Goal: Task Accomplishment & Management: Use online tool/utility

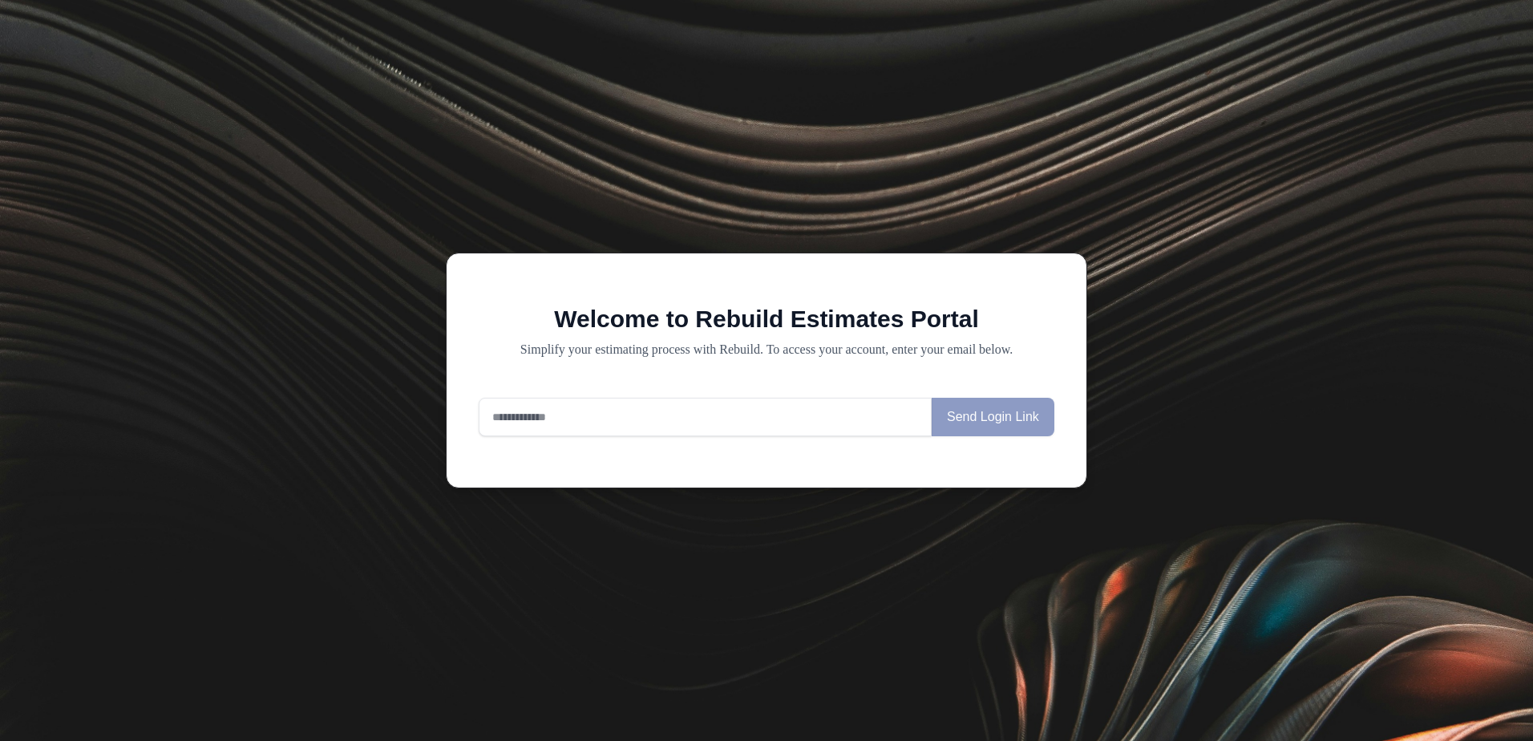
click at [618, 436] on input "email" at bounding box center [705, 417] width 453 height 38
type input "**********"
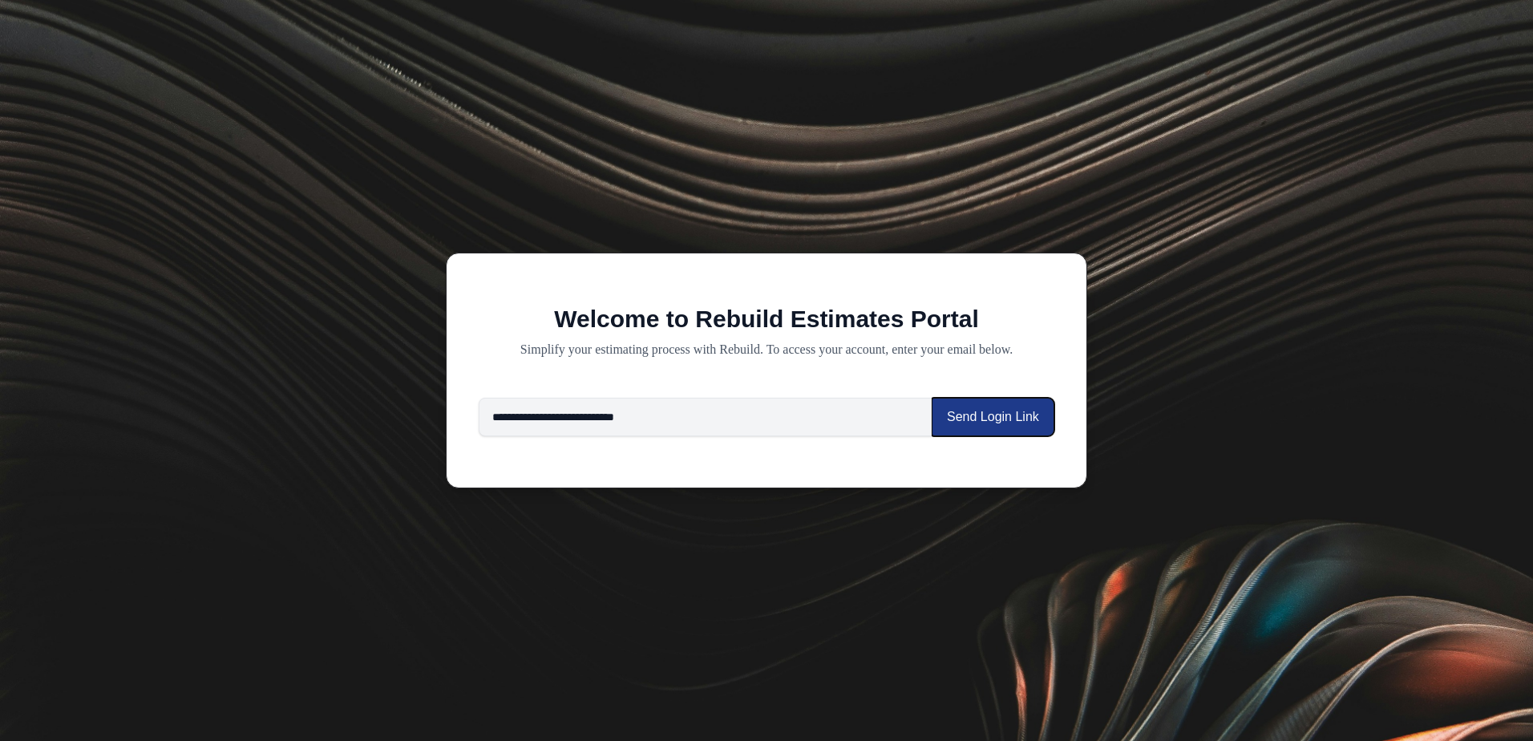
click at [986, 427] on button "Send Login Link" at bounding box center [993, 417] width 123 height 38
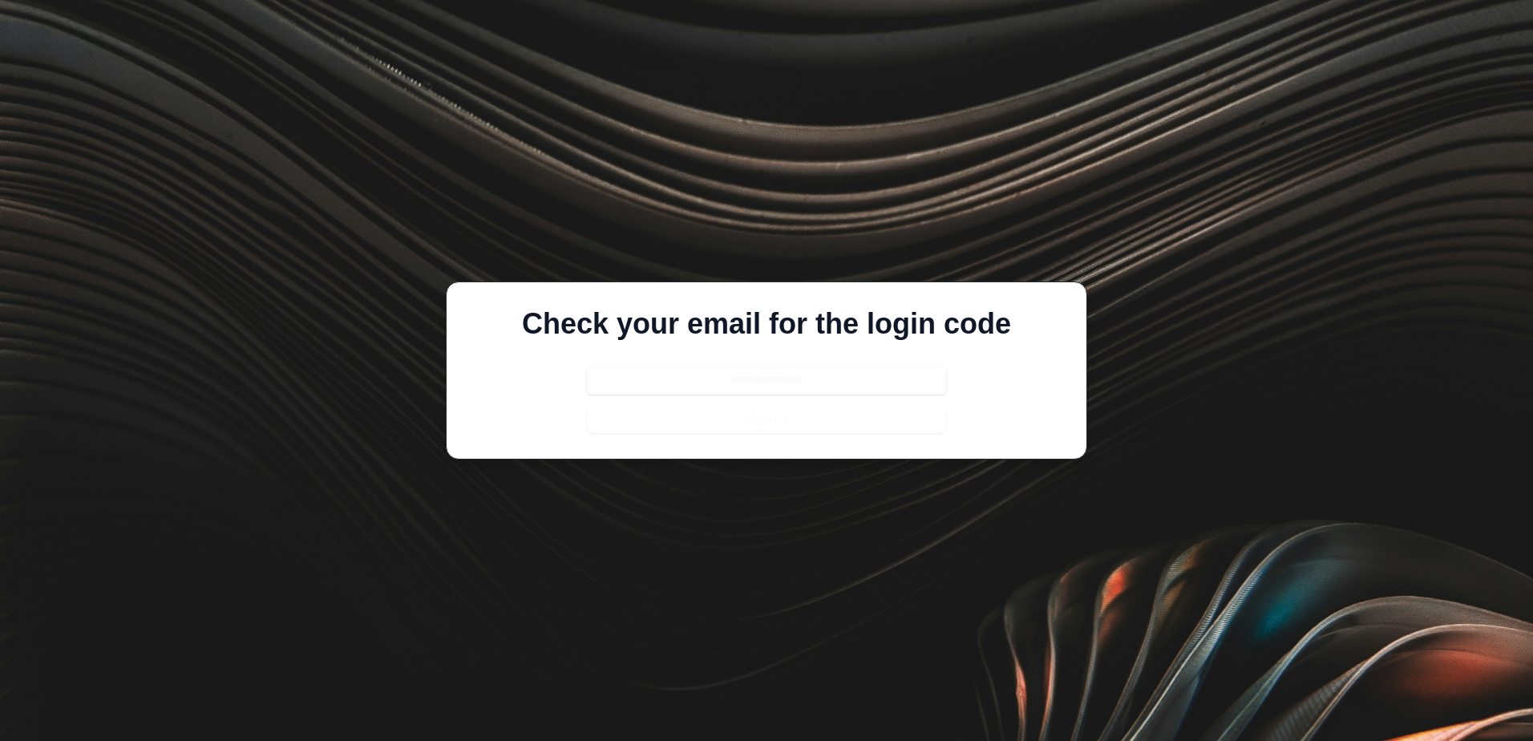
click at [554, 386] on div "Check your email for the login code Sign In" at bounding box center [766, 370] width 589 height 125
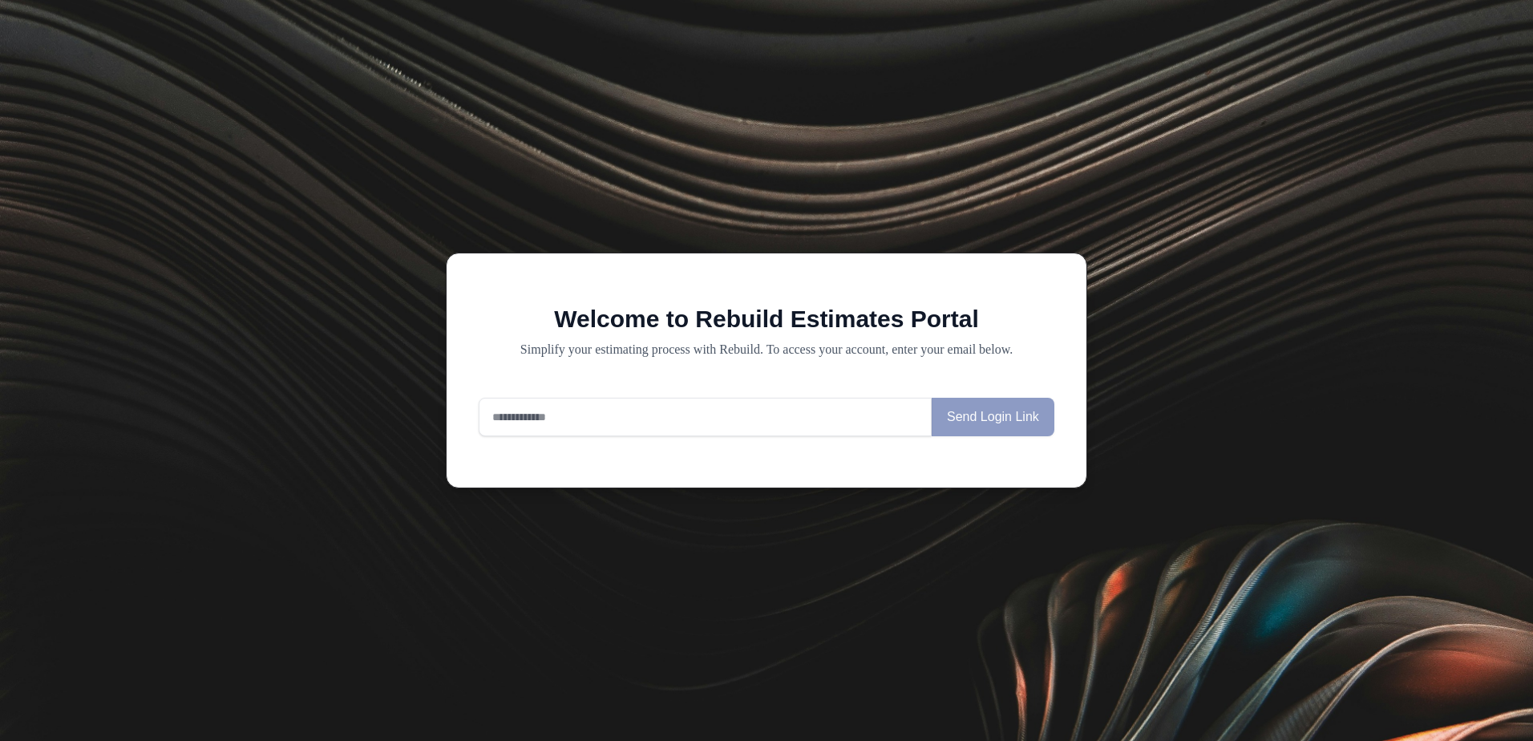
click at [792, 420] on input "email" at bounding box center [705, 417] width 453 height 38
type input "**********"
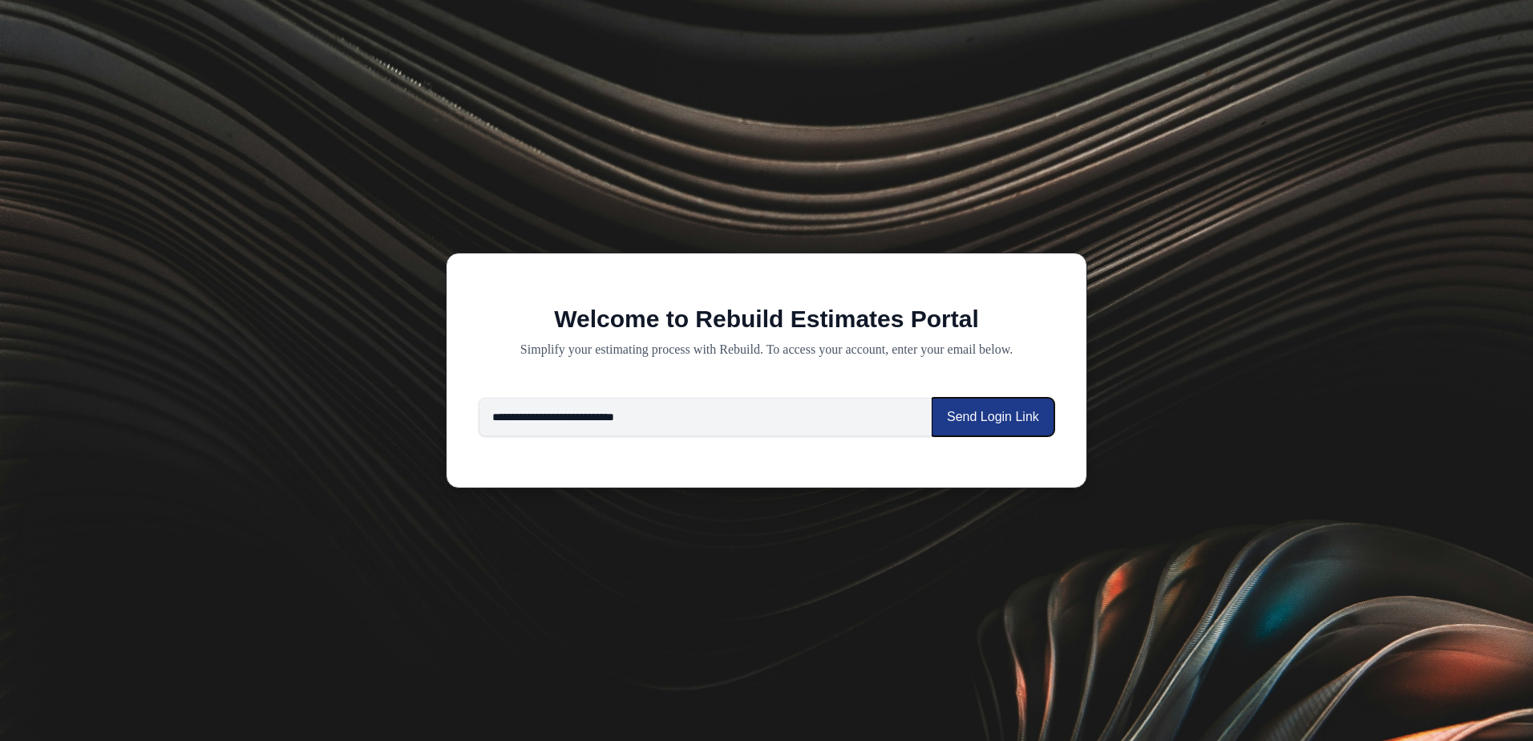
click at [1012, 419] on button "Send Login Link" at bounding box center [993, 417] width 123 height 38
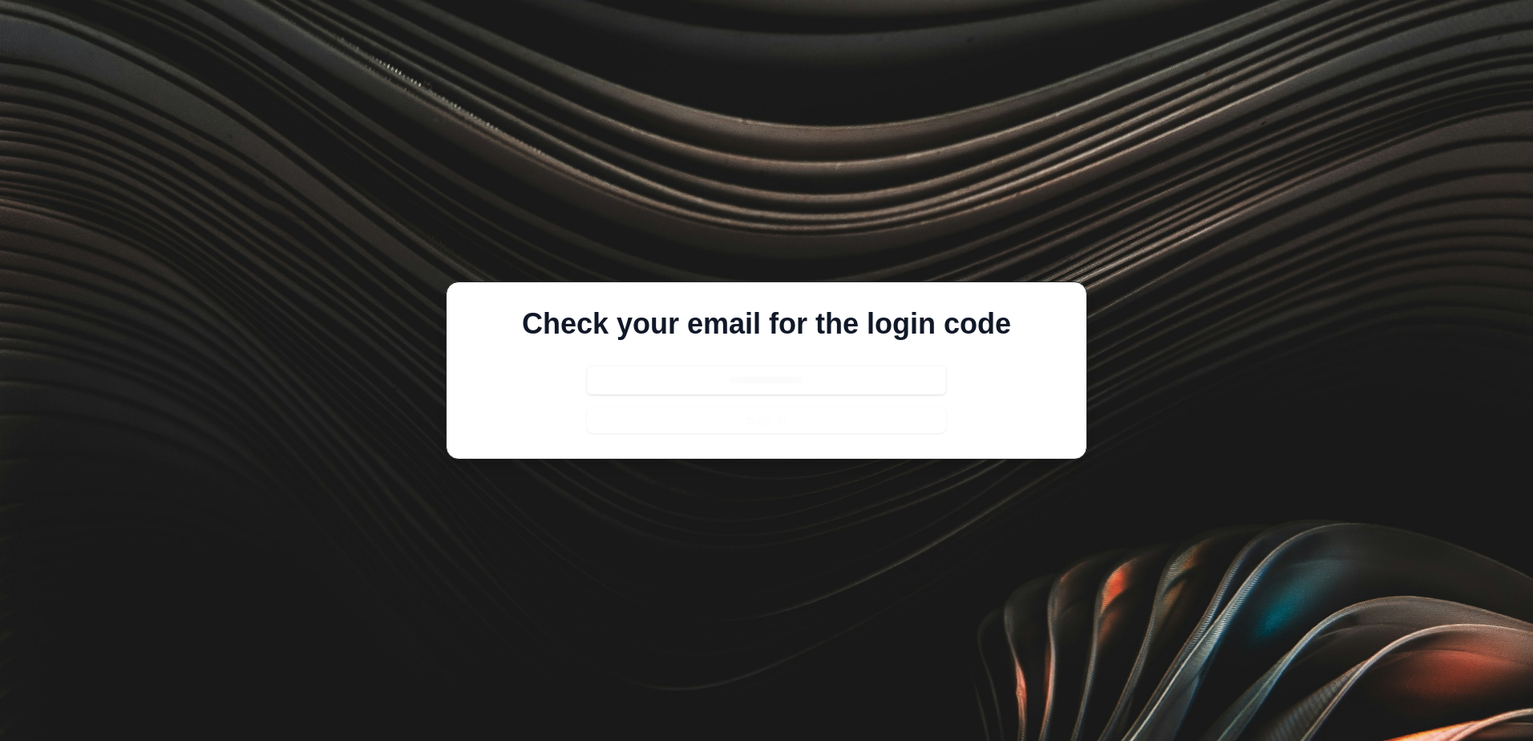
click at [642, 385] on input "text" at bounding box center [766, 380] width 359 height 29
paste input "******"
click at [642, 385] on input "******" at bounding box center [766, 380] width 359 height 29
type input "******"
click at [637, 416] on button "Sign In" at bounding box center [766, 420] width 359 height 26
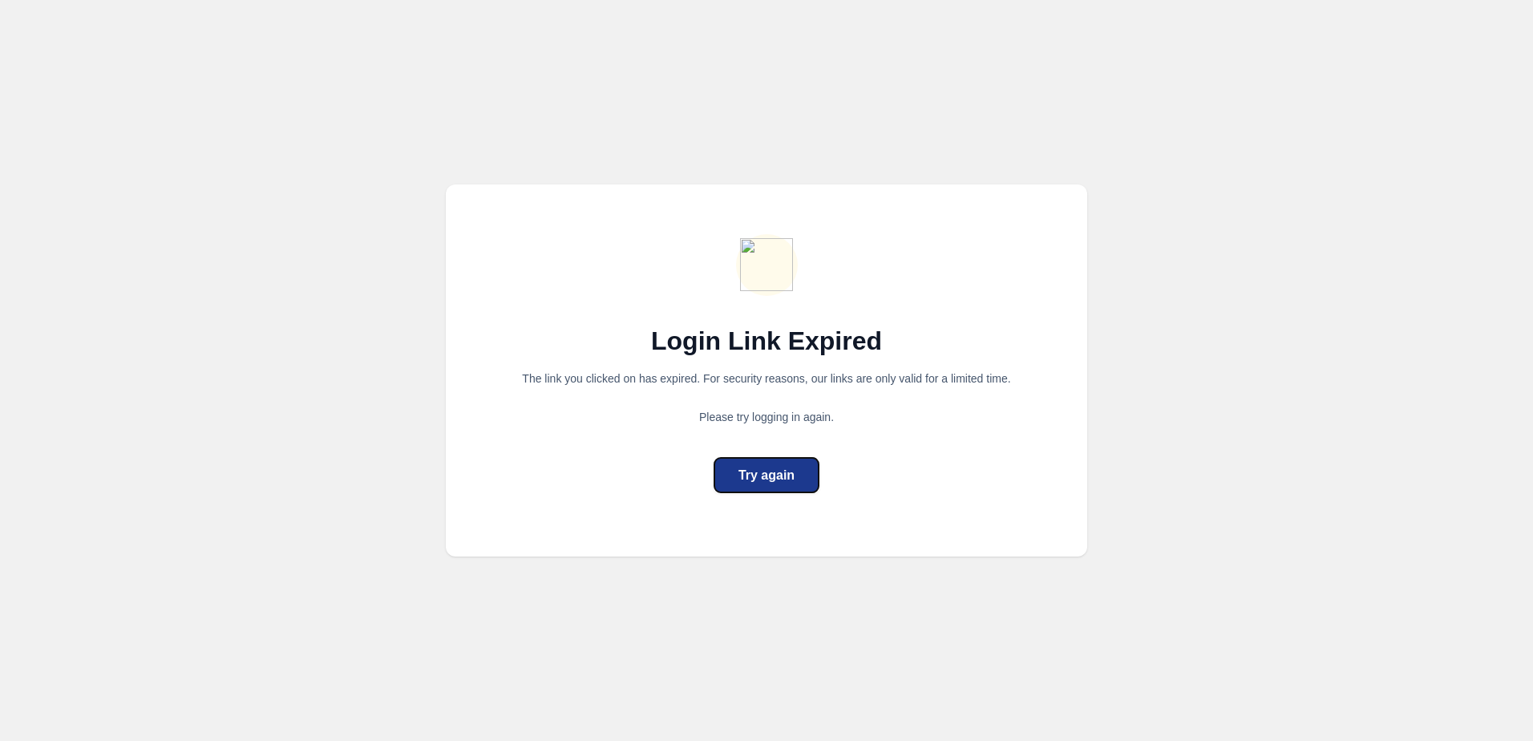
click at [779, 472] on div "Try again" at bounding box center [767, 475] width 56 height 19
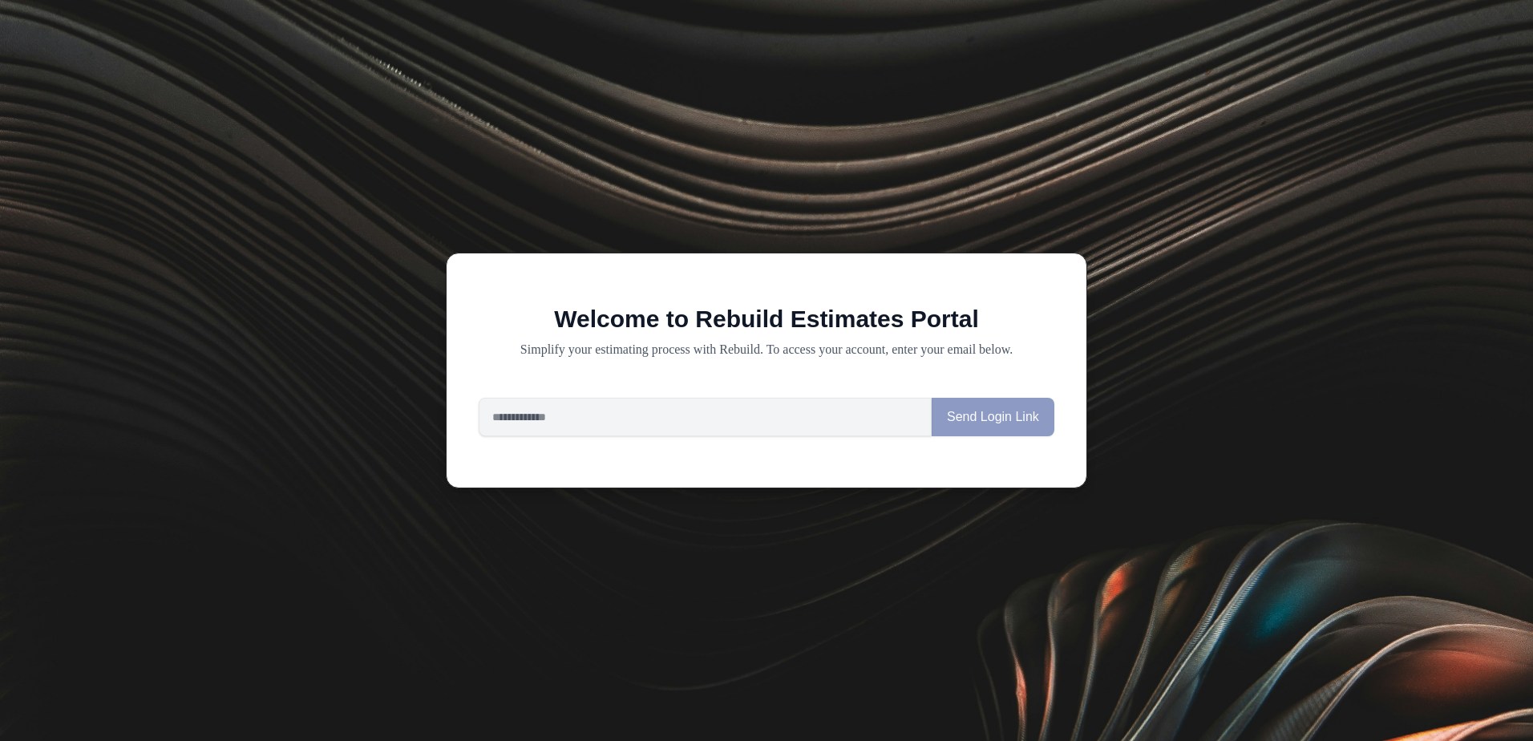
click at [998, 411] on div "Send Login Link" at bounding box center [767, 417] width 576 height 38
click at [639, 427] on input "email" at bounding box center [705, 417] width 453 height 38
type input "**********"
click at [1020, 418] on button "Send Login Link" at bounding box center [993, 417] width 123 height 38
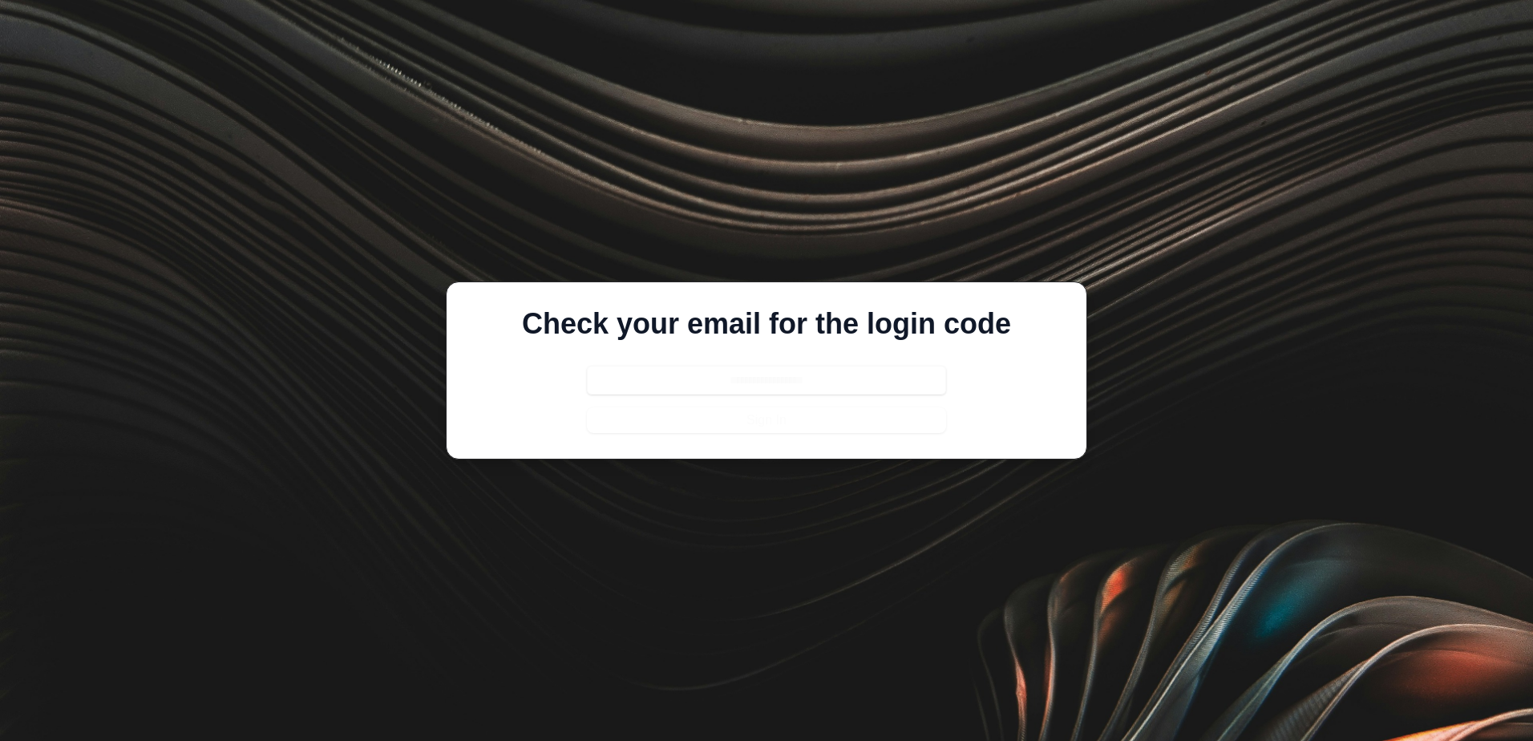
click at [635, 413] on form "Sign In" at bounding box center [766, 399] width 359 height 67
click at [629, 381] on input "text" at bounding box center [766, 380] width 359 height 29
drag, startPoint x: 616, startPoint y: 419, endPoint x: 633, endPoint y: 372, distance: 50.2
click at [621, 401] on form "Sign In" at bounding box center [766, 399] width 359 height 67
drag, startPoint x: 635, startPoint y: 379, endPoint x: 646, endPoint y: 419, distance: 41.6
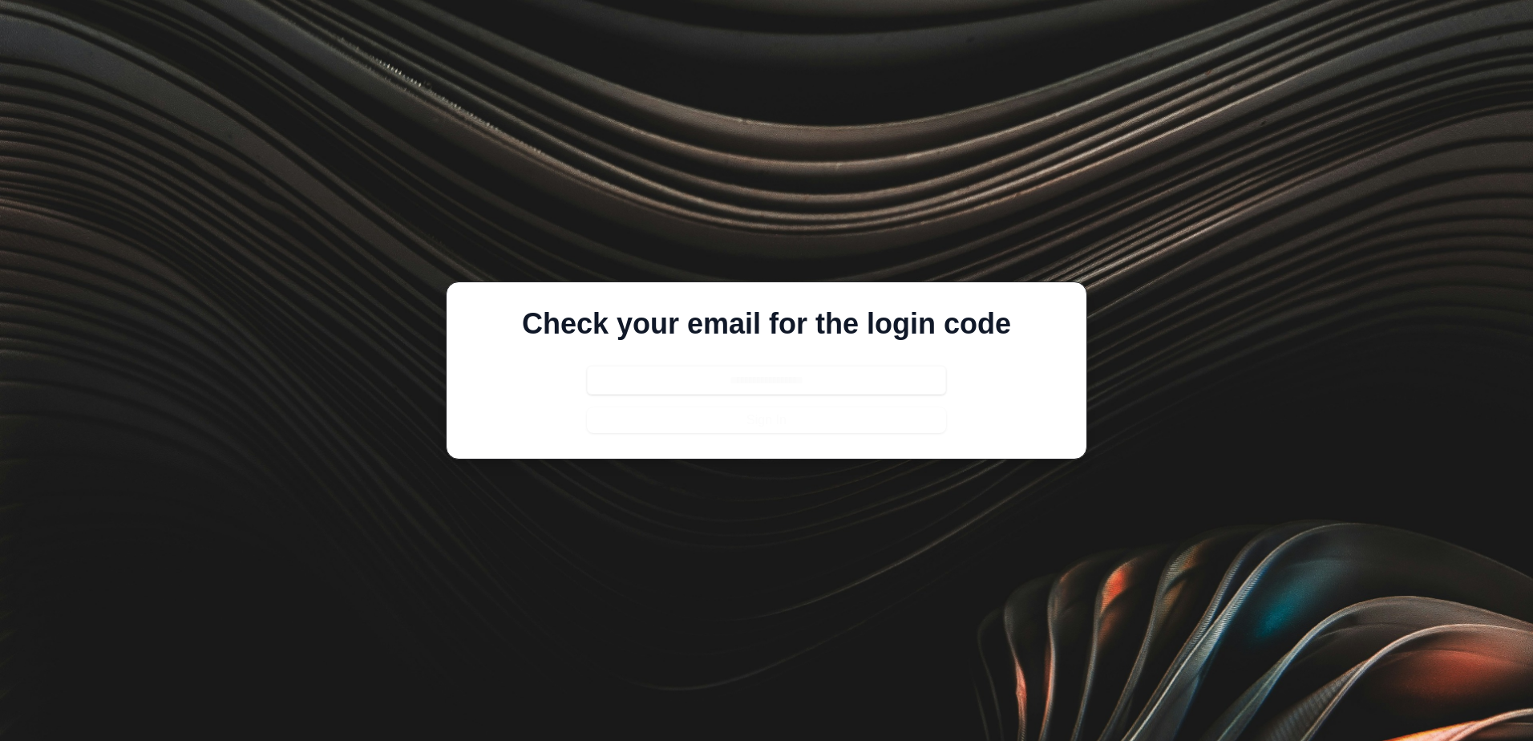
click at [638, 391] on input "text" at bounding box center [766, 380] width 359 height 29
drag, startPoint x: 644, startPoint y: 423, endPoint x: 644, endPoint y: 374, distance: 49.7
click at [644, 395] on form "Sign In" at bounding box center [766, 399] width 359 height 67
click at [837, 379] on input "text" at bounding box center [766, 380] width 359 height 29
drag, startPoint x: 828, startPoint y: 379, endPoint x: 724, endPoint y: 382, distance: 104.3
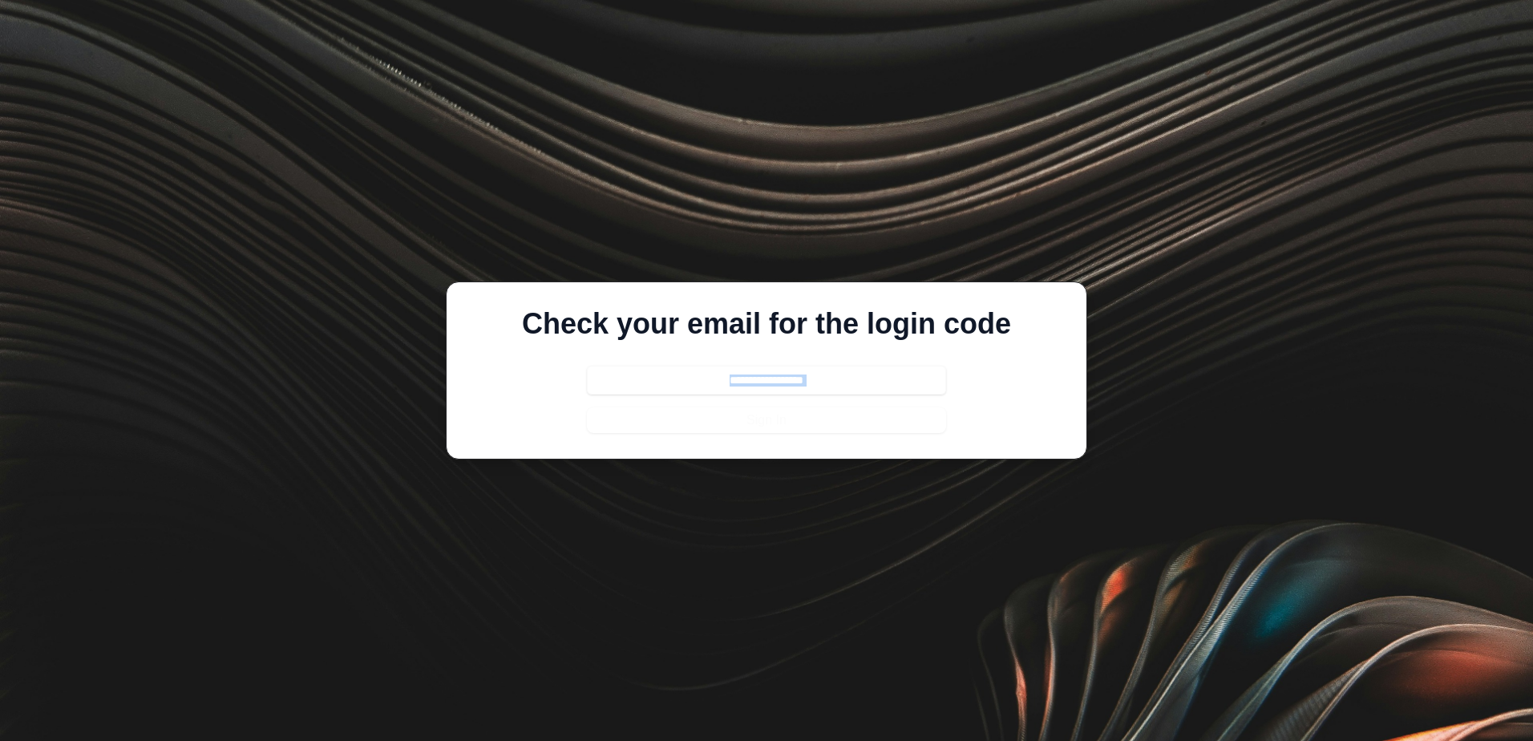
click at [719, 379] on input "text" at bounding box center [766, 380] width 359 height 29
click at [756, 382] on input "text" at bounding box center [766, 380] width 359 height 29
click at [729, 384] on input "text" at bounding box center [766, 380] width 359 height 29
click at [705, 379] on input "text" at bounding box center [766, 380] width 359 height 29
click at [759, 381] on input "text" at bounding box center [766, 380] width 359 height 29
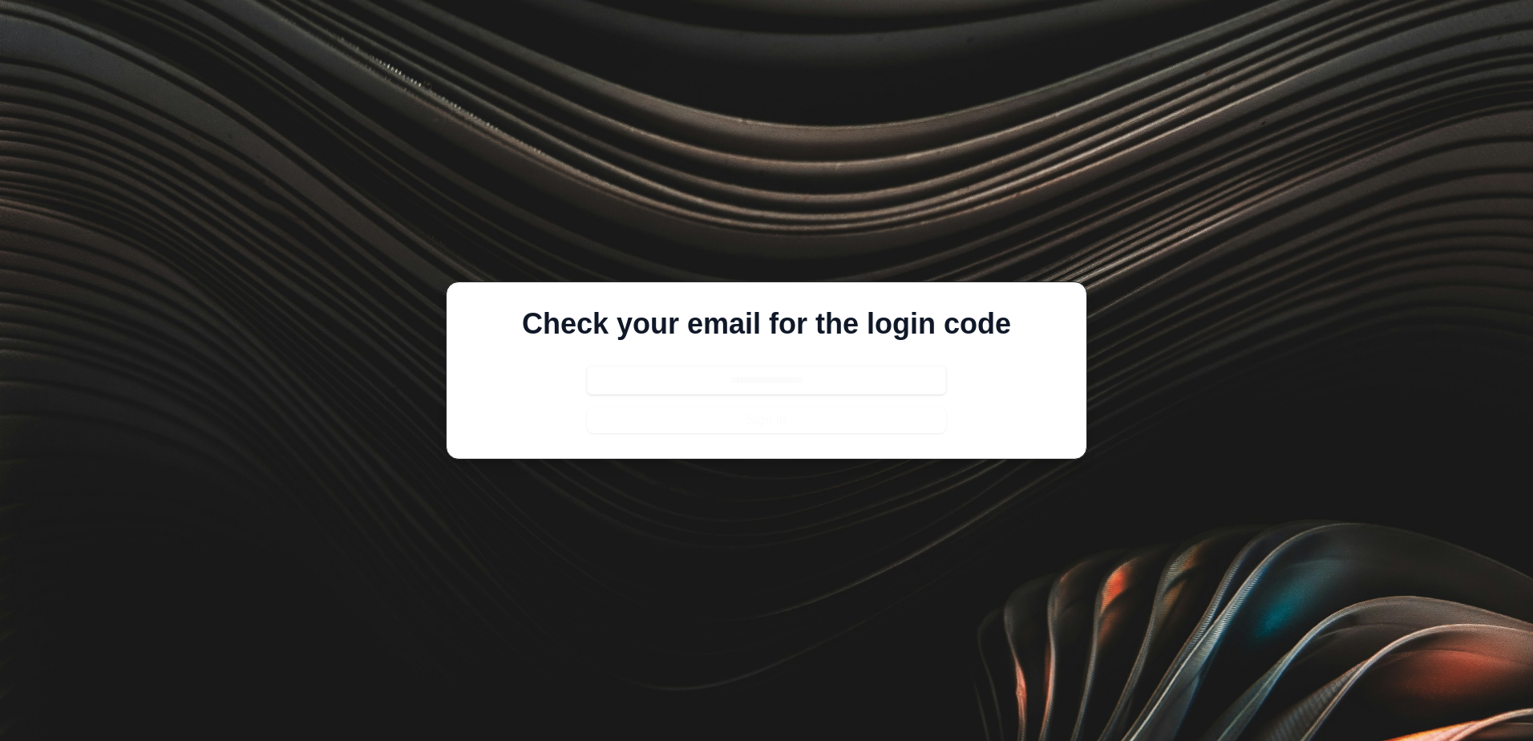
click at [707, 380] on input "text" at bounding box center [766, 380] width 359 height 29
click at [715, 420] on form "Sign In" at bounding box center [766, 399] width 359 height 67
click at [737, 378] on input "text" at bounding box center [766, 380] width 359 height 29
click at [791, 384] on input "text" at bounding box center [766, 380] width 359 height 29
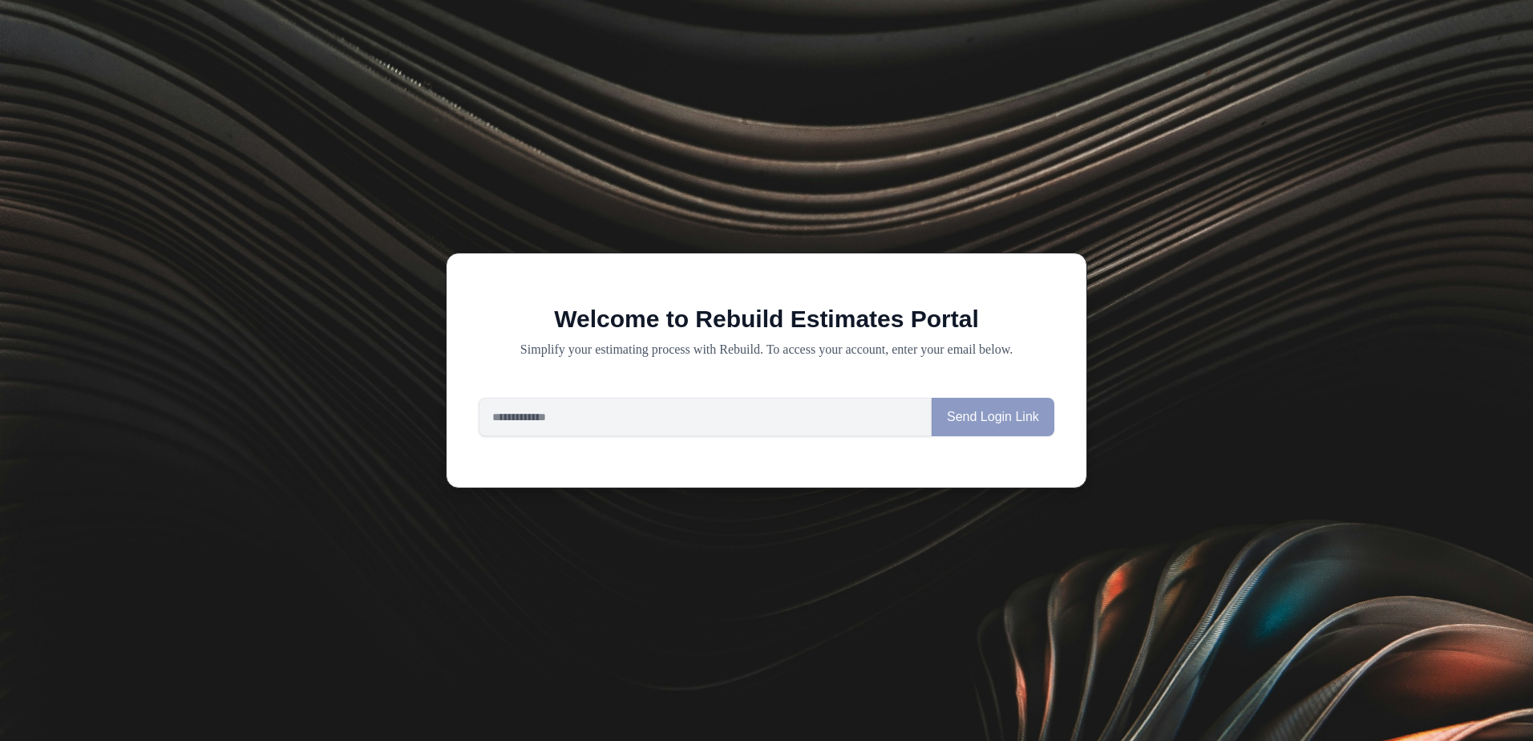
click at [998, 418] on div "Send Login Link" at bounding box center [767, 417] width 576 height 38
click at [626, 423] on input "email" at bounding box center [705, 417] width 453 height 38
type input "**********"
click at [1014, 424] on button "Send Login Link" at bounding box center [993, 417] width 123 height 38
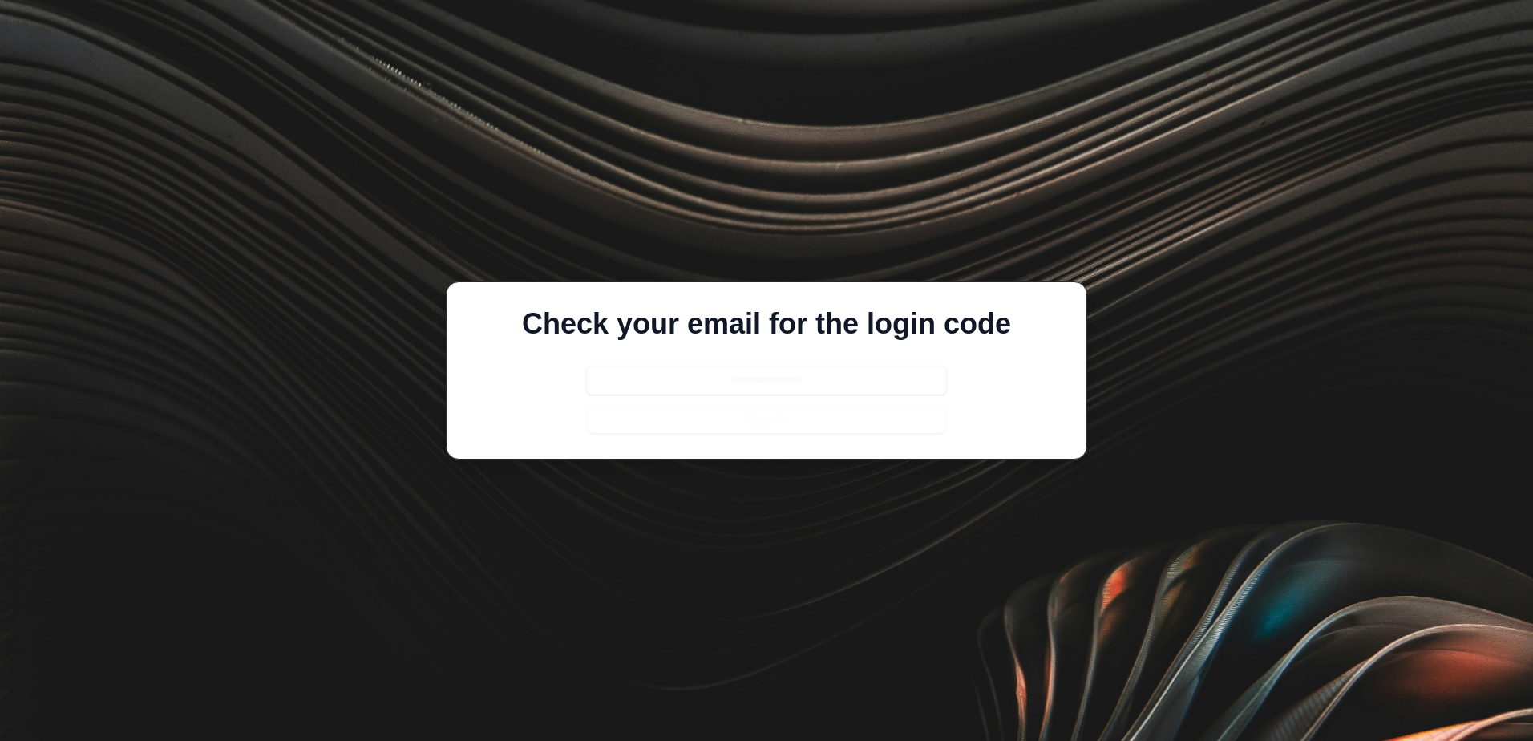
click at [748, 379] on input "text" at bounding box center [766, 380] width 359 height 29
click at [757, 423] on form "Sign In" at bounding box center [766, 399] width 359 height 67
click at [753, 386] on input "text" at bounding box center [766, 380] width 359 height 29
click at [758, 383] on input "text" at bounding box center [766, 380] width 359 height 29
click at [759, 442] on div "Check your email for the login code Sign In" at bounding box center [767, 371] width 642 height 178
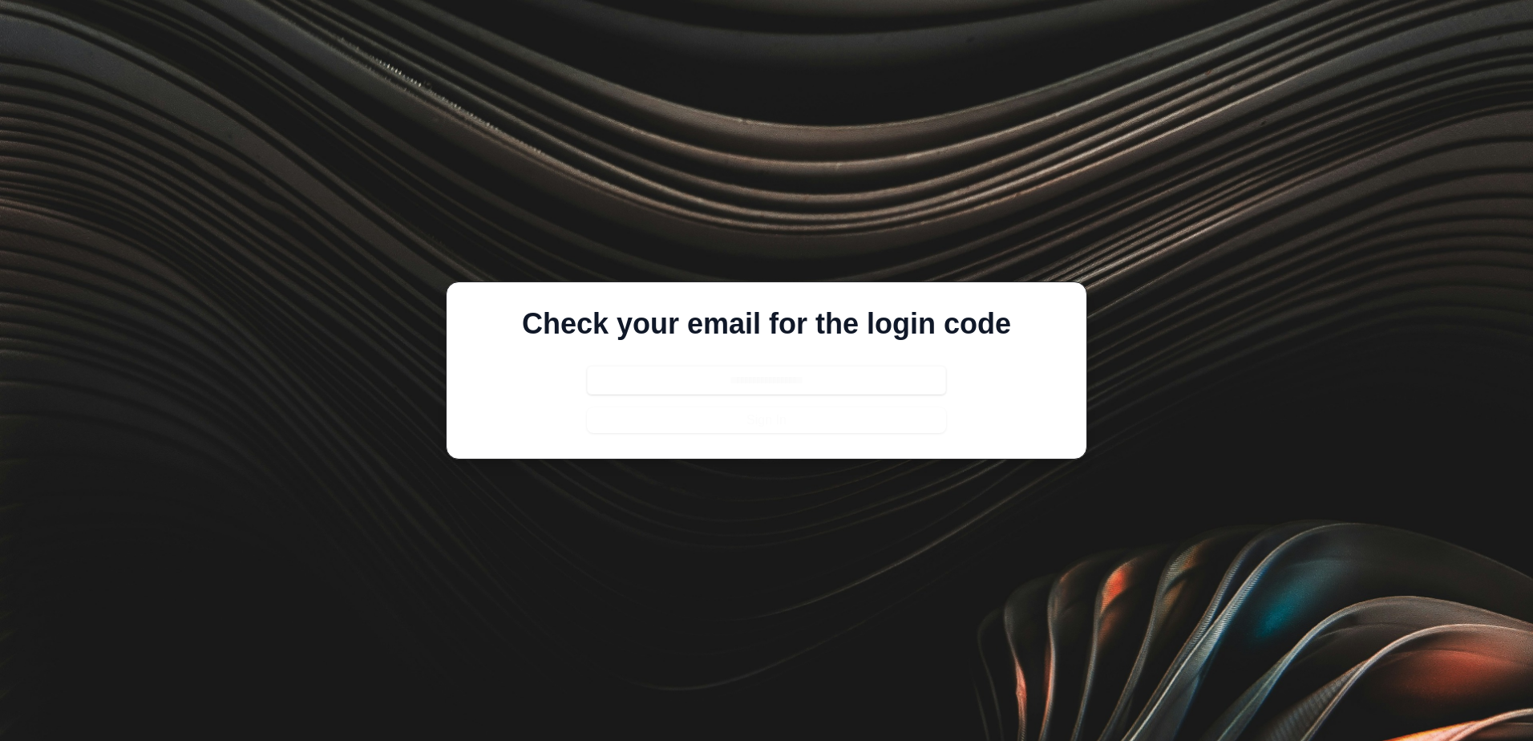
click at [781, 389] on input "text" at bounding box center [766, 380] width 359 height 29
click at [770, 382] on input "text" at bounding box center [766, 380] width 359 height 29
paste input "******"
type input "******"
click at [728, 417] on button "Sign In" at bounding box center [766, 420] width 359 height 26
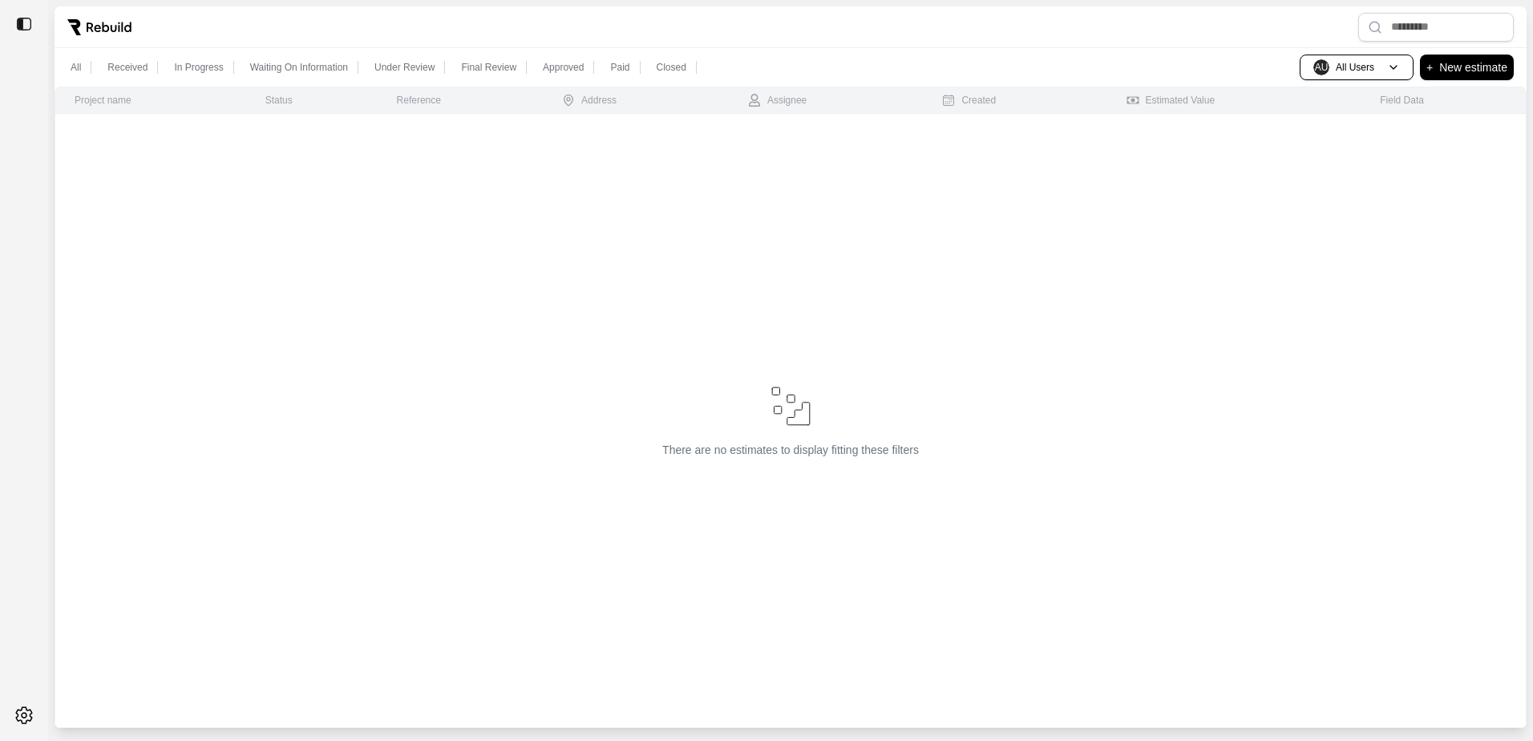
click at [1009, 267] on td "There are no estimates to display fitting these filters" at bounding box center [791, 421] width 1472 height 614
click at [1393, 65] on button "AU All Users" at bounding box center [1357, 68] width 114 height 26
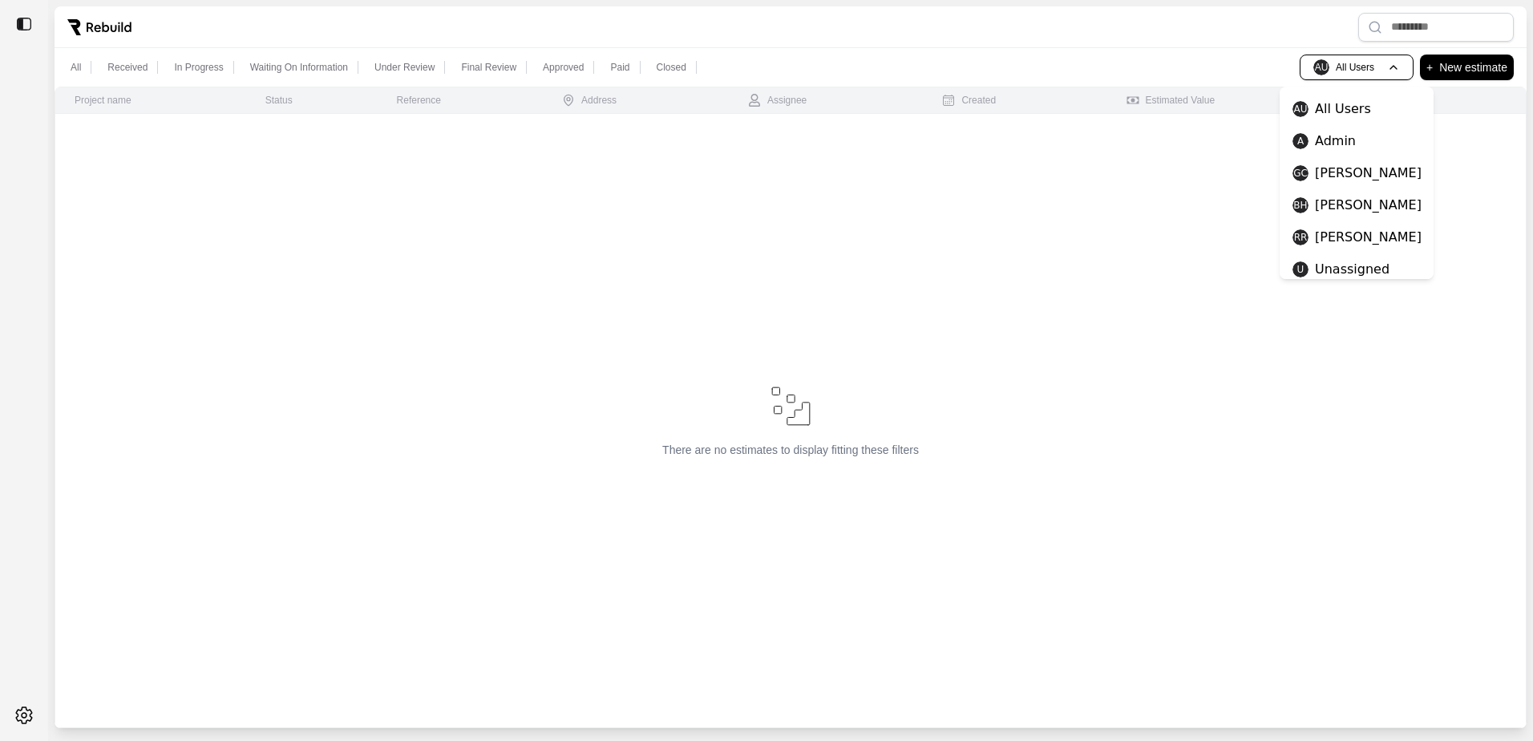
click at [1355, 178] on p "Greg Compton" at bounding box center [1368, 173] width 107 height 19
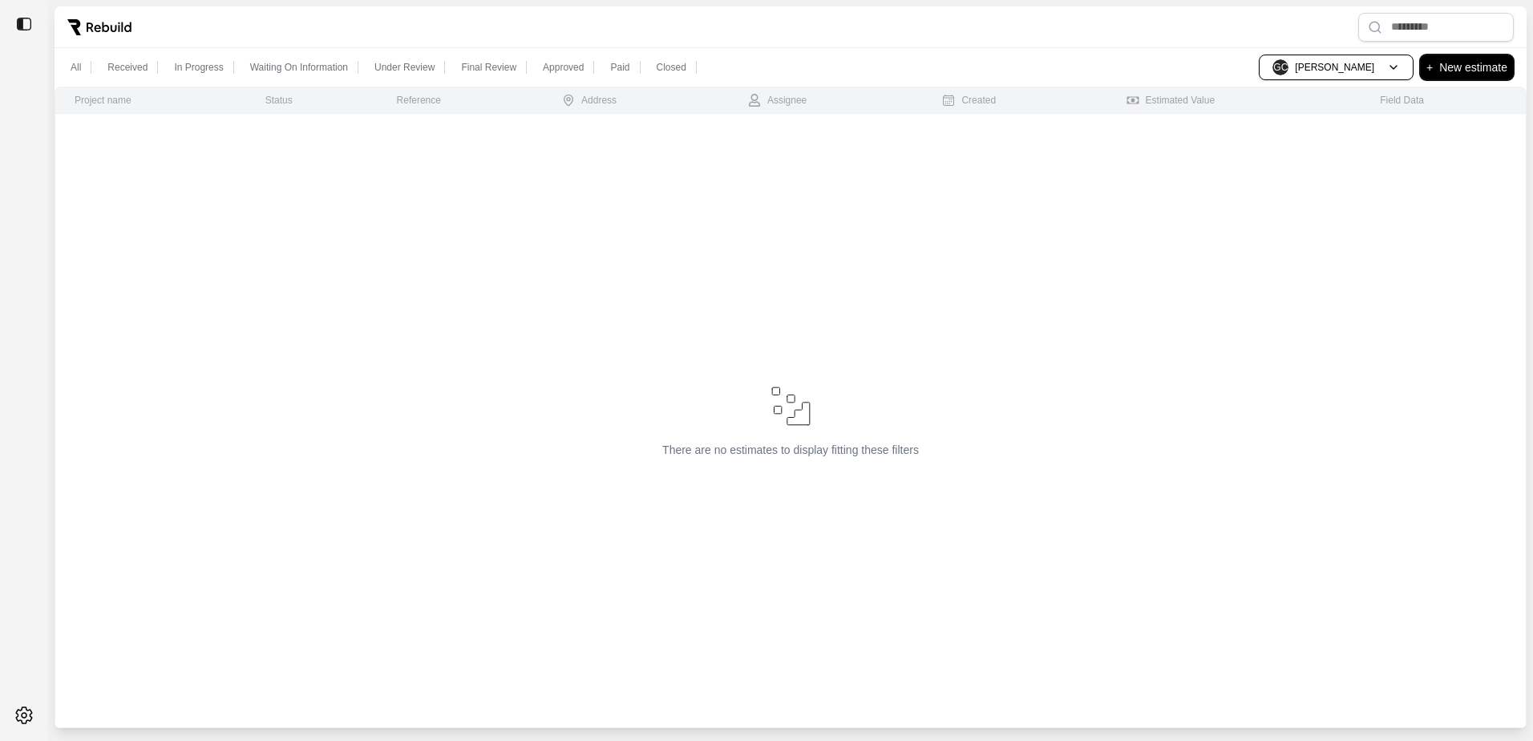
click at [1476, 66] on p "New estimate" at bounding box center [1474, 67] width 68 height 19
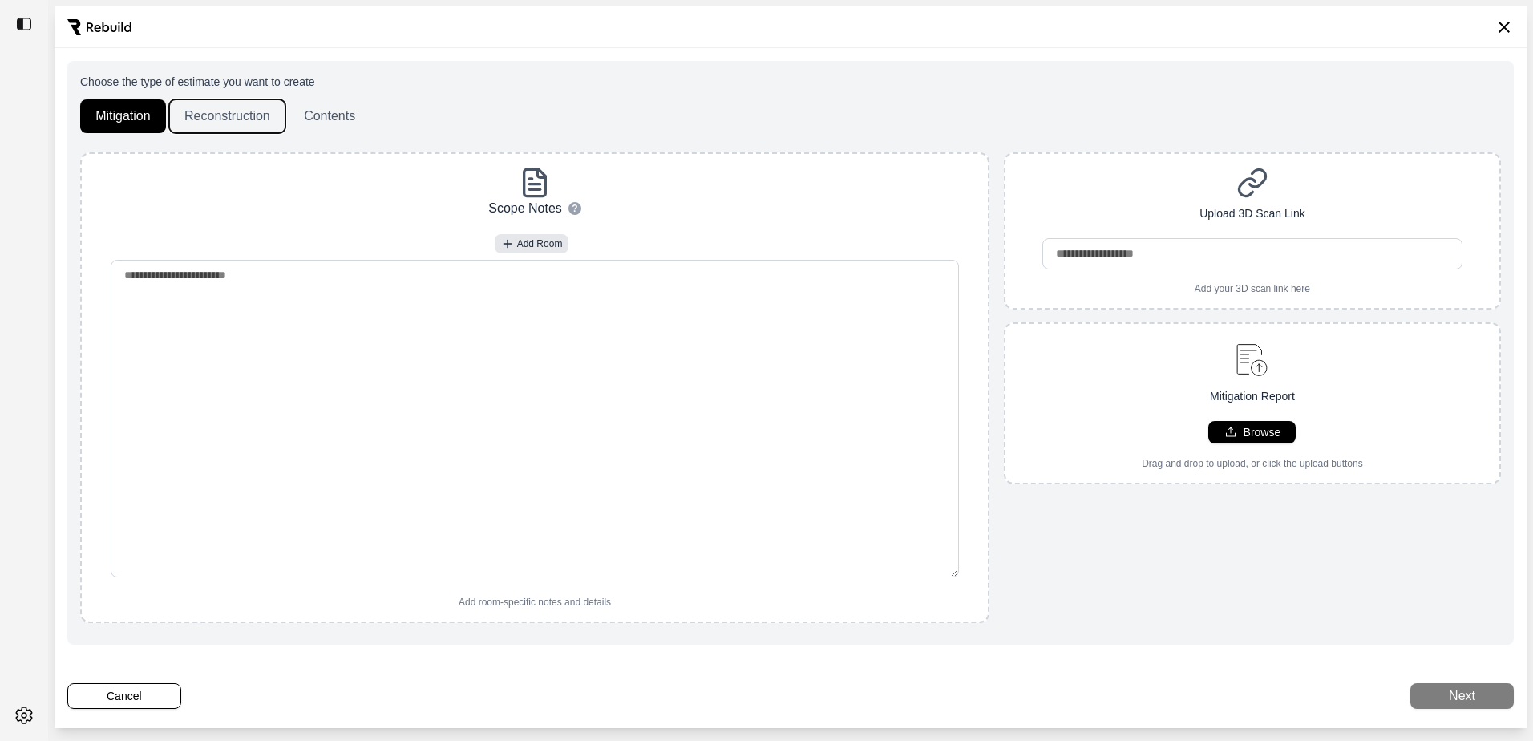
drag, startPoint x: 224, startPoint y: 118, endPoint x: 233, endPoint y: 117, distance: 8.9
click at [224, 117] on button "Reconstruction" at bounding box center [227, 116] width 116 height 34
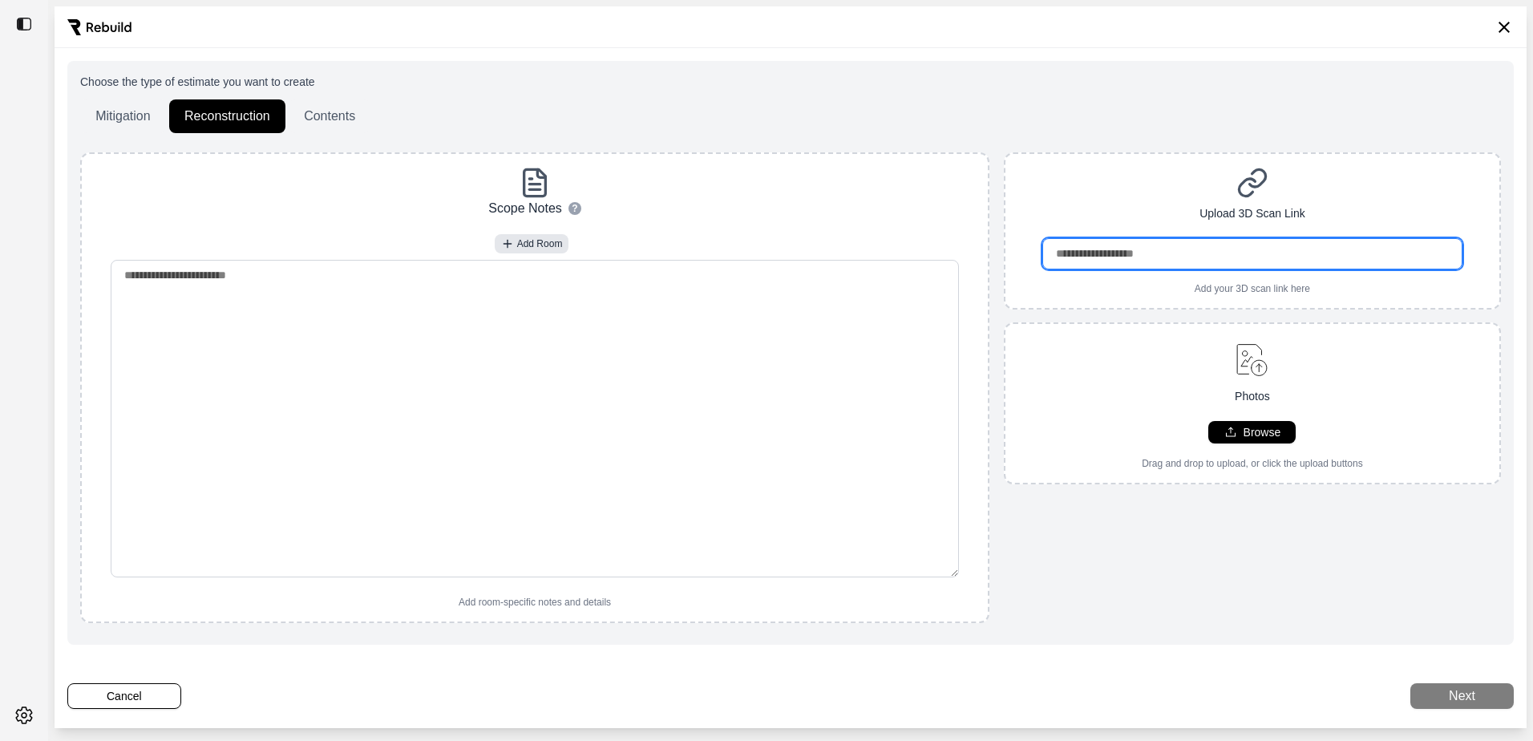
click at [1133, 252] on input "url" at bounding box center [1253, 253] width 420 height 31
drag, startPoint x: 1133, startPoint y: 253, endPoint x: 1119, endPoint y: 246, distance: 15.8
click at [1119, 246] on input "url" at bounding box center [1253, 253] width 420 height 31
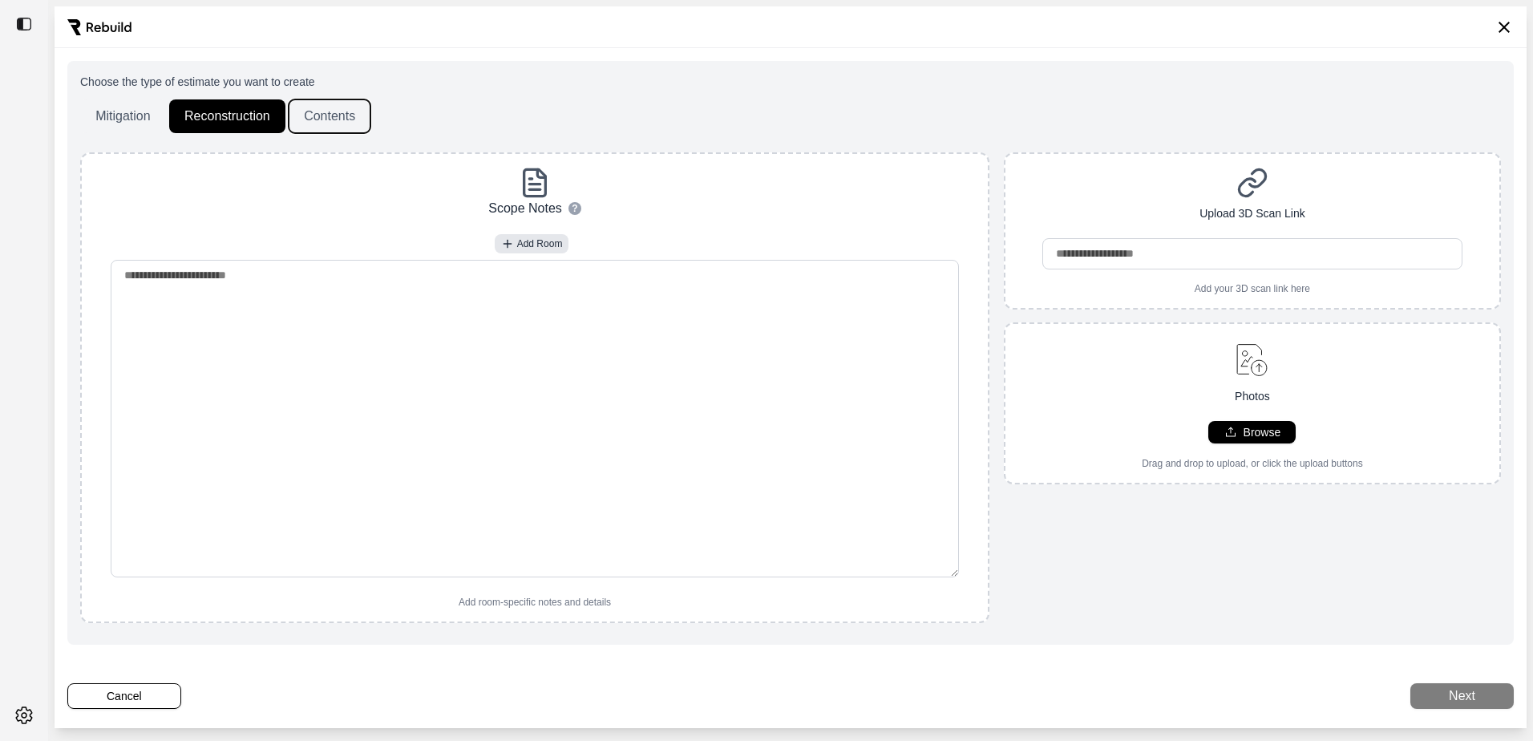
click at [330, 119] on button "Contents" at bounding box center [330, 116] width 82 height 34
drag, startPoint x: 217, startPoint y: 111, endPoint x: 164, endPoint y: 113, distance: 53.0
click at [217, 111] on button "Reconstruction" at bounding box center [227, 116] width 116 height 34
click at [134, 107] on button "Mitigation" at bounding box center [123, 116] width 86 height 34
